Goal: Complete application form: Complete application form

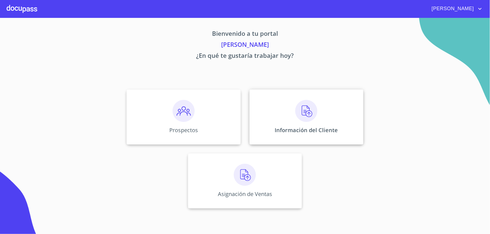
click at [316, 125] on div "Información del Cliente" at bounding box center [306, 117] width 114 height 55
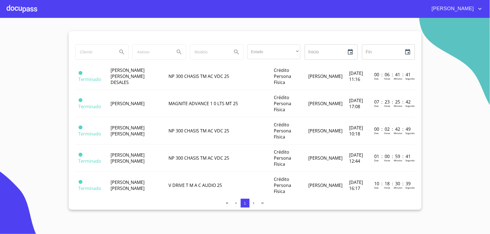
scroll to position [153, 0]
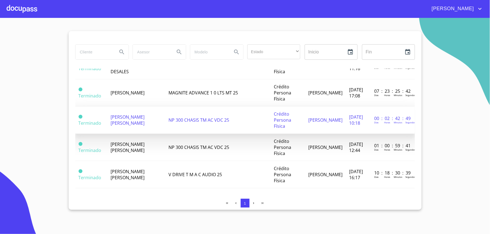
click at [91, 120] on span "Terminado" at bounding box center [90, 123] width 23 height 6
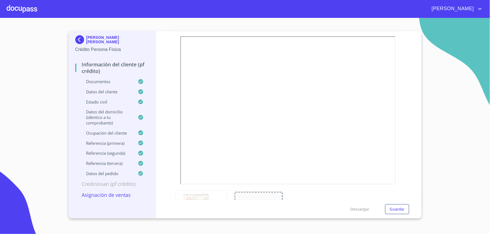
scroll to position [61, 0]
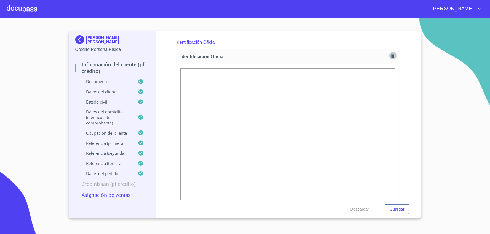
click at [390, 55] on icon "button" at bounding box center [392, 55] width 5 height 5
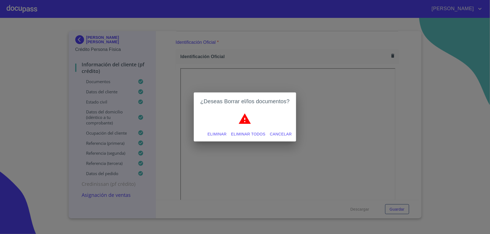
click at [219, 131] on span "Eliminar" at bounding box center [217, 134] width 19 height 7
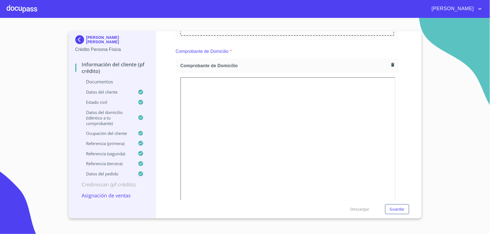
scroll to position [153, 0]
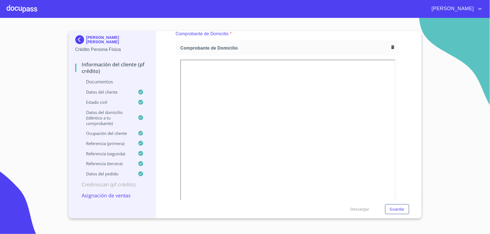
click at [391, 47] on icon "button" at bounding box center [392, 47] width 3 height 4
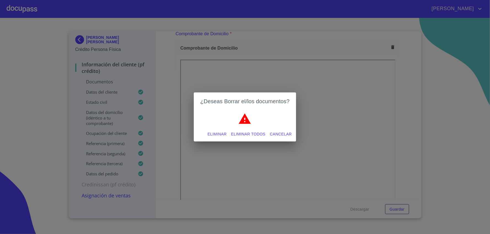
click at [222, 131] on span "Eliminar" at bounding box center [217, 134] width 19 height 7
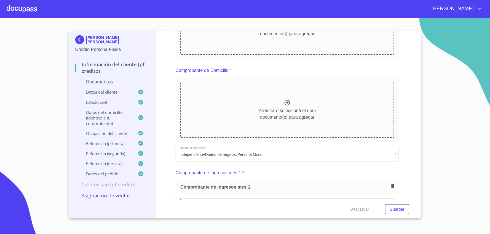
scroll to position [92, 0]
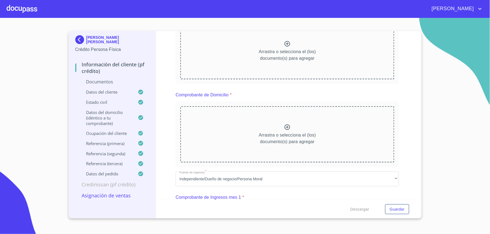
click at [284, 125] on icon at bounding box center [287, 128] width 6 height 6
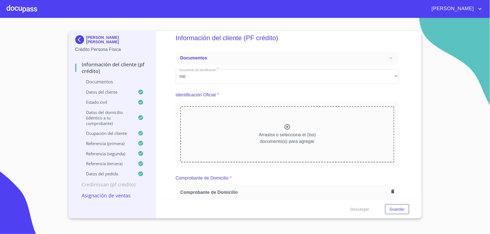
scroll to position [0, 0]
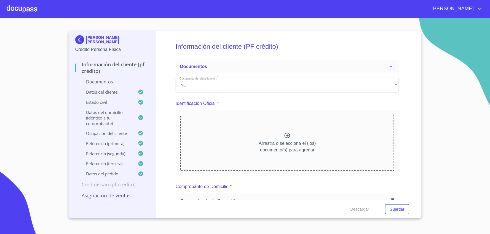
click at [286, 136] on icon at bounding box center [287, 135] width 7 height 7
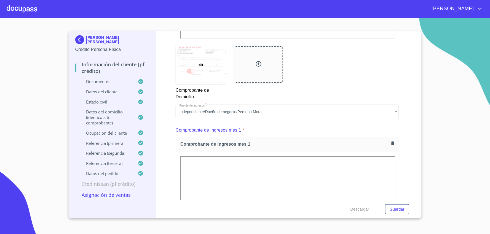
scroll to position [337, 0]
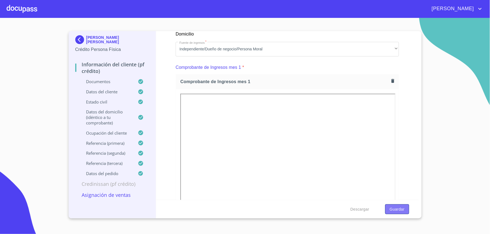
click at [393, 208] on span "Guardar" at bounding box center [397, 209] width 15 height 7
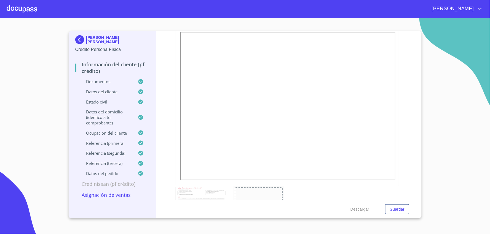
scroll to position [61, 0]
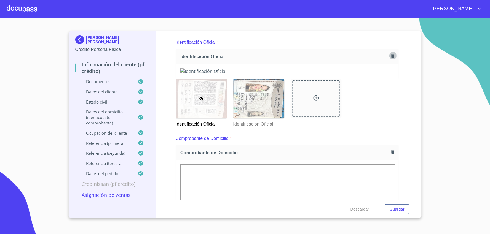
click at [391, 55] on icon "button" at bounding box center [392, 56] width 3 height 4
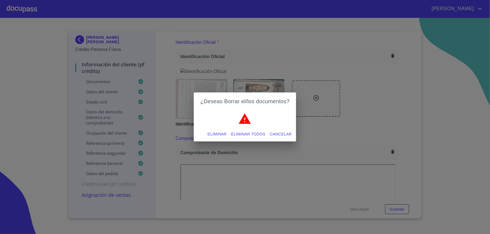
click at [209, 133] on span "Eliminar" at bounding box center [217, 134] width 19 height 7
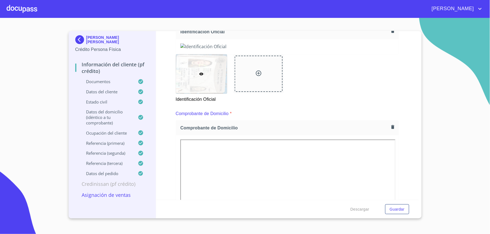
scroll to position [0, 0]
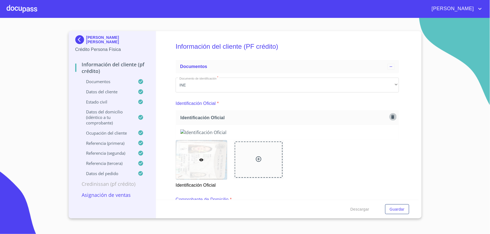
click at [391, 117] on icon "button" at bounding box center [392, 117] width 3 height 4
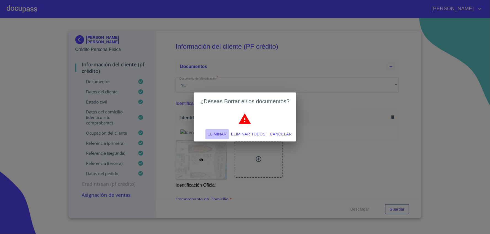
click at [217, 135] on span "Eliminar" at bounding box center [217, 134] width 19 height 7
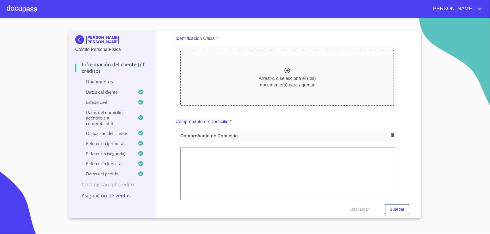
scroll to position [61, 0]
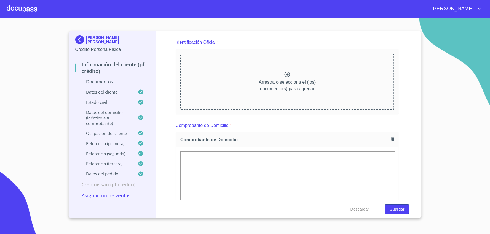
click at [398, 213] on button "Guardar" at bounding box center [397, 210] width 24 height 10
